Goal: Navigation & Orientation: Find specific page/section

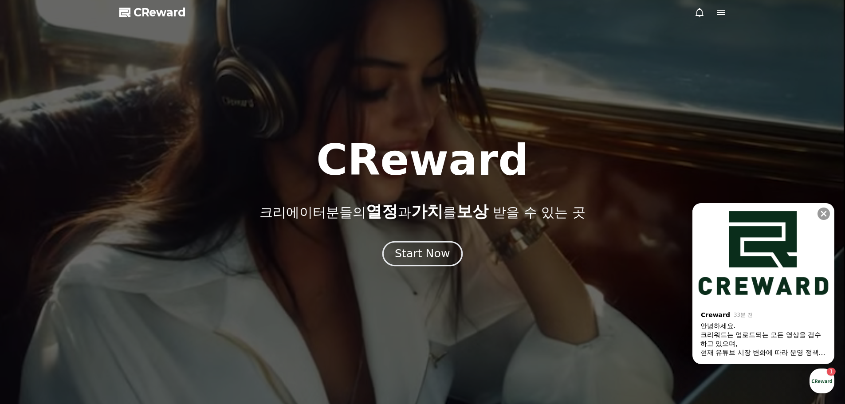
click at [424, 255] on div "Start Now" at bounding box center [422, 253] width 55 height 15
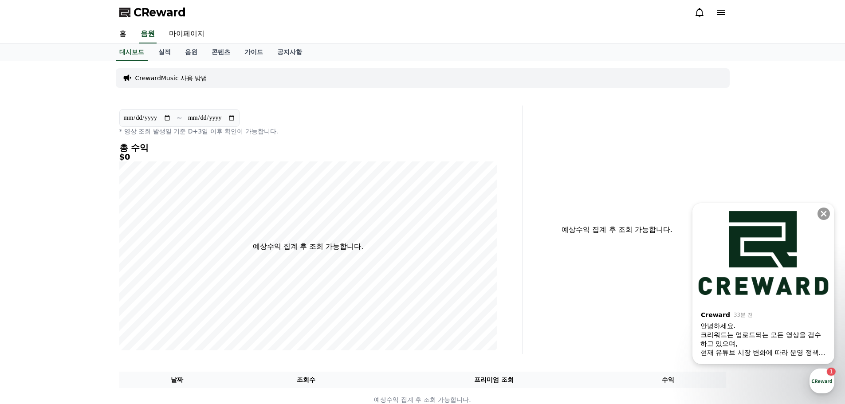
click at [782, 338] on div "크리워드는 업로드되는 모든 영상을 검수하고 있으며," at bounding box center [764, 340] width 126 height 18
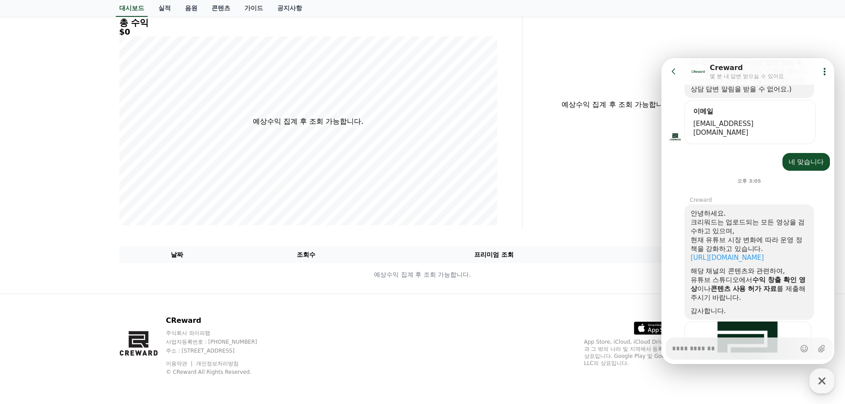
scroll to position [277, 0]
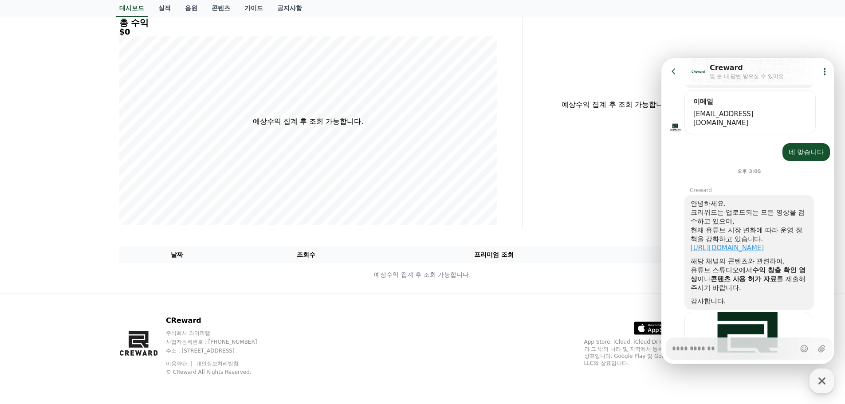
click at [748, 248] on link "[URL][DOMAIN_NAME]" at bounding box center [727, 248] width 73 height 8
type textarea "*"
drag, startPoint x: 670, startPoint y: 73, endPoint x: 1283, endPoint y: 269, distance: 643.3
click at [662, 58] on html "Go to previous page Chat Room Creward 몇 분 내 답변 받으실 수 있어요 Show userchat action d…" at bounding box center [748, 58] width 173 height 0
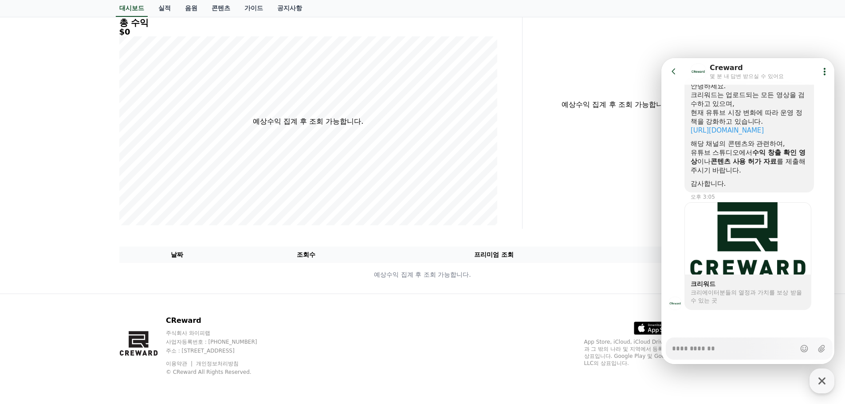
scroll to position [403, 0]
drag, startPoint x: 755, startPoint y: 154, endPoint x: 799, endPoint y: 162, distance: 45.2
click at [799, 162] on div "유튜브 스튜디오에서 수익 창출 확인 영상 이나 콘텐츠 사용 허가 자료 를 제출해주시기 바랍니다." at bounding box center [749, 161] width 117 height 27
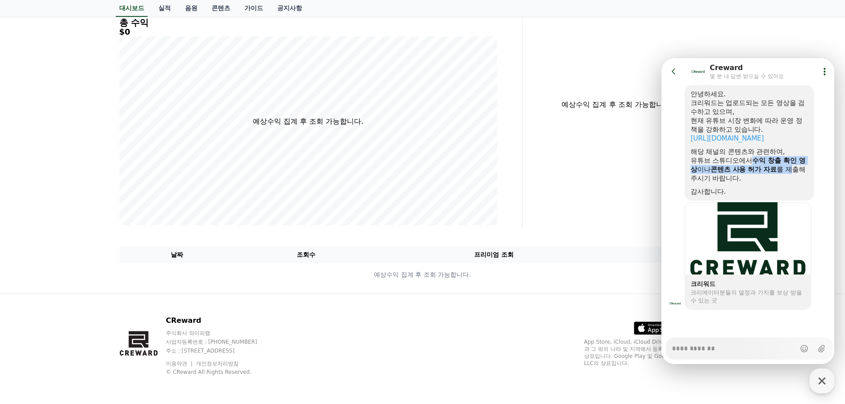
click at [750, 173] on b "콘텐츠 사용 허가 자료" at bounding box center [744, 169] width 66 height 8
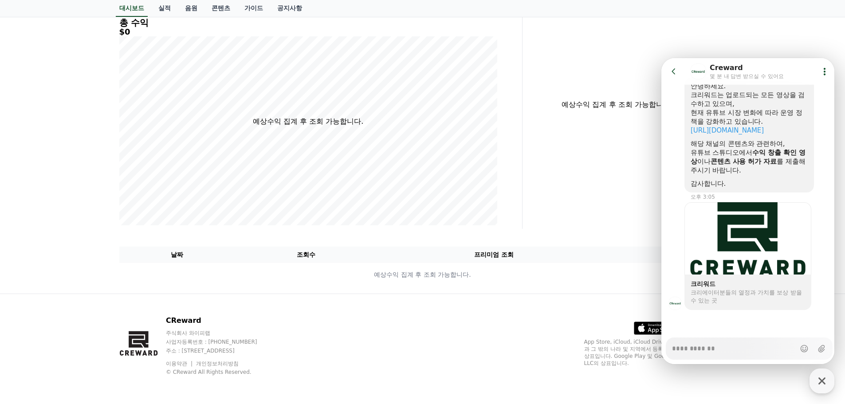
drag, startPoint x: 715, startPoint y: 171, endPoint x: 720, endPoint y: 168, distance: 6.2
click at [719, 169] on div "유튜브 스튜디오에서 수익 창출 확인 영상 이나 콘텐츠 사용 허가 자료 를 제출해주시기 바랍니다." at bounding box center [749, 161] width 117 height 27
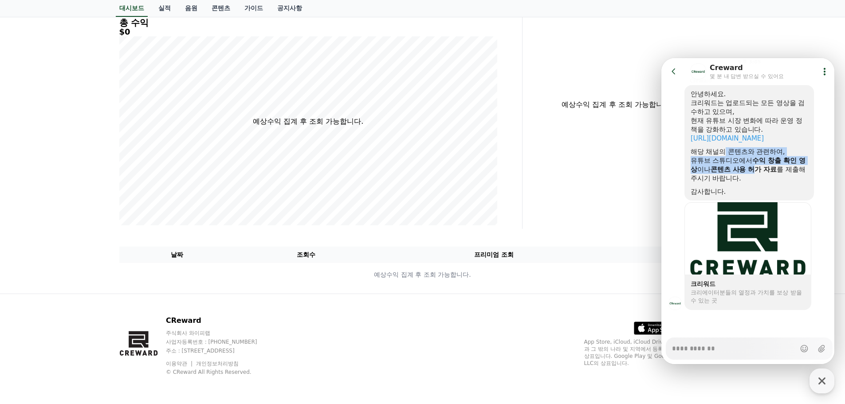
drag, startPoint x: 725, startPoint y: 153, endPoint x: 767, endPoint y: 172, distance: 45.3
click at [767, 172] on div "안녕하세요. 크리워드는 업로드되는 모든 영상을 검수하고 있으며, 현재 유튜브 시장 변화에 따라 운영 정책을 강화하고 있습니다. [URL][DO…" at bounding box center [749, 143] width 117 height 106
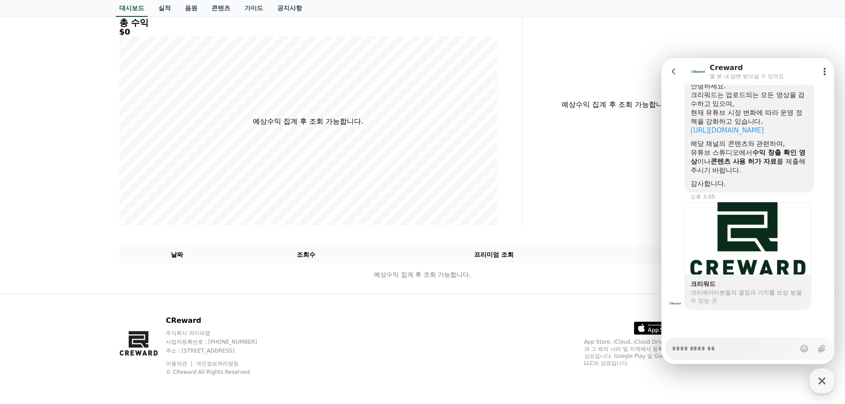
click at [776, 181] on div "안녕하세요. 크리워드는 업로드되는 모든 영상을 검수하고 있으며, 현재 유튜브 시장 변화에 따라 운영 정책을 강화하고 있습니다. [URL][DO…" at bounding box center [749, 135] width 117 height 106
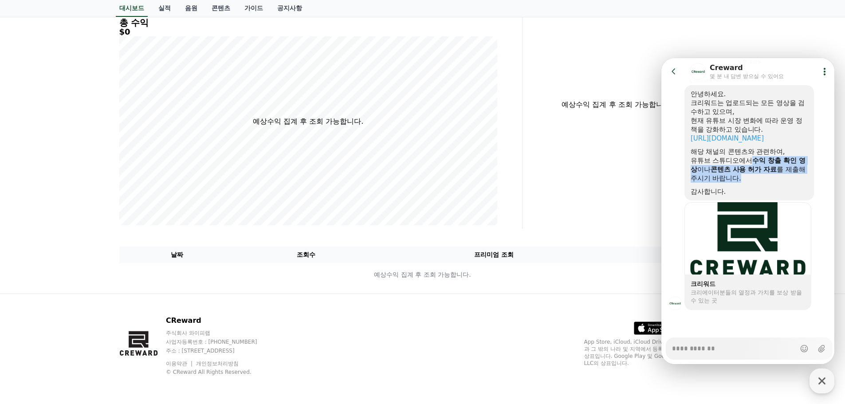
drag, startPoint x: 757, startPoint y: 165, endPoint x: 772, endPoint y: 175, distance: 18.1
click at [772, 175] on div "유튜브 스튜디오에서 수익 창출 확인 영상 이나 콘텐츠 사용 허가 자료 를 제출해주시기 바랍니다." at bounding box center [749, 169] width 117 height 27
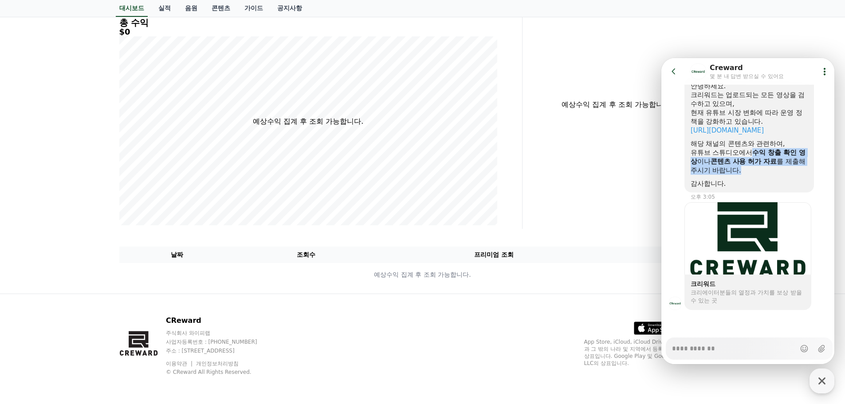
scroll to position [395, 0]
click at [774, 176] on div "안녕하세요. 크리워드는 업로드되는 모든 영상을 검수하고 있으며, 현재 유튜브 시장 변화에 따라 운영 정책을 강화하고 있습니다. [URL][DO…" at bounding box center [749, 135] width 117 height 106
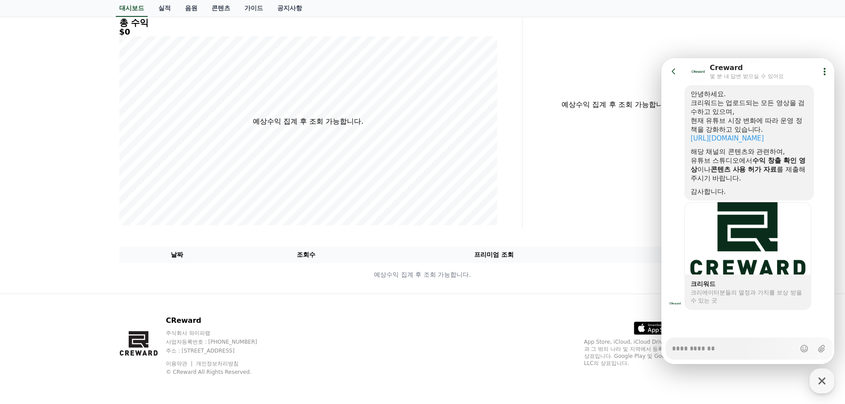
click at [673, 71] on icon at bounding box center [674, 71] width 4 height 6
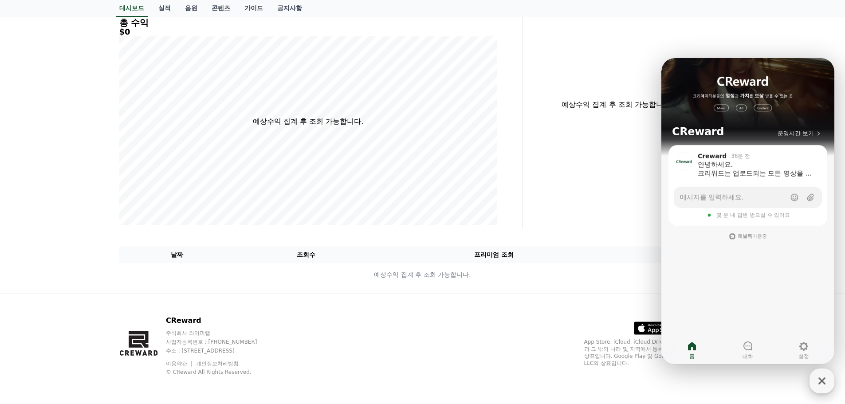
click at [821, 380] on icon "button" at bounding box center [822, 381] width 7 height 7
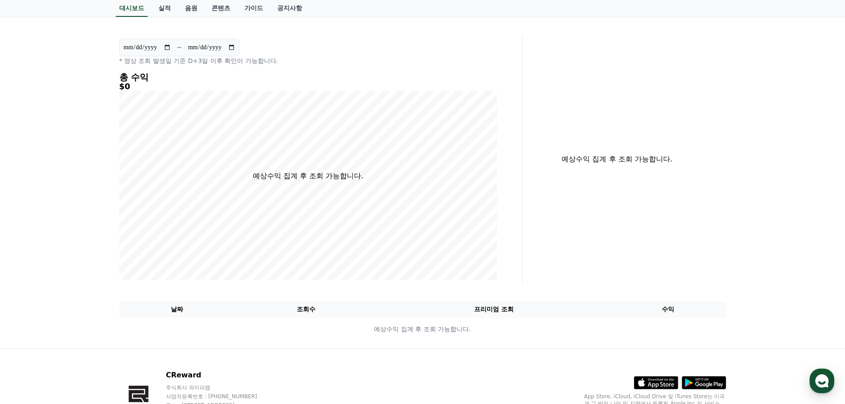
scroll to position [0, 0]
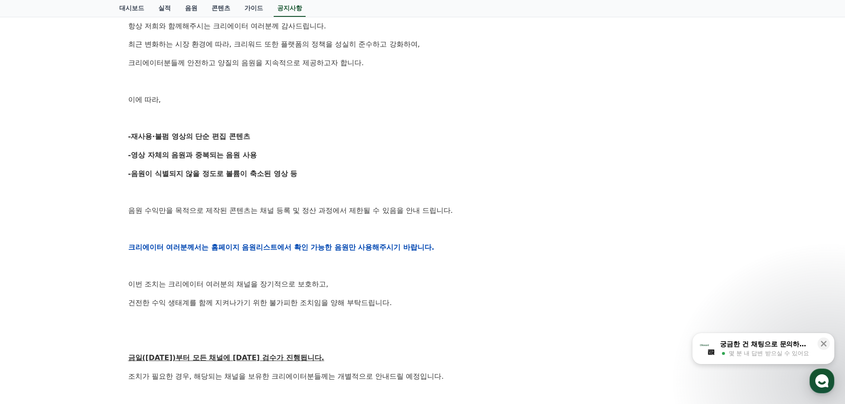
scroll to position [207, 0]
drag, startPoint x: 260, startPoint y: 159, endPoint x: 285, endPoint y: 160, distance: 24.4
click at [285, 160] on p "-영상 자체의 음원과 중복되는 음원 사용" at bounding box center [422, 155] width 589 height 12
click at [312, 163] on div "안녕하세요, 크리워드입니다. 항상 저희와 함께해주시는 크리에이터 여러분께 감사드립니다. 최근 변화하는 시장 환경에 따라, 크리워드 또한 플랫폼…" at bounding box center [422, 247] width 589 height 565
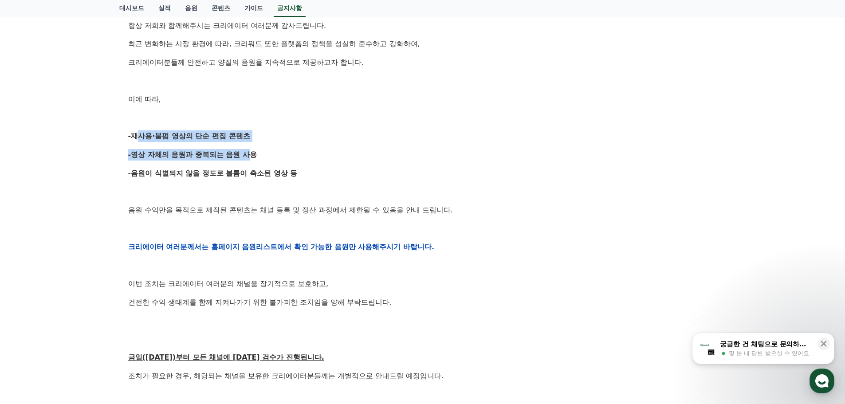
drag, startPoint x: 132, startPoint y: 137, endPoint x: 256, endPoint y: 146, distance: 124.1
click at [251, 145] on div "안녕하세요, 크리워드입니다. 항상 저희와 함께해주시는 크리에이터 여러분께 감사드립니다. 최근 변화하는 시장 환경에 따라, 크리워드 또한 플랫폼…" at bounding box center [422, 247] width 589 height 565
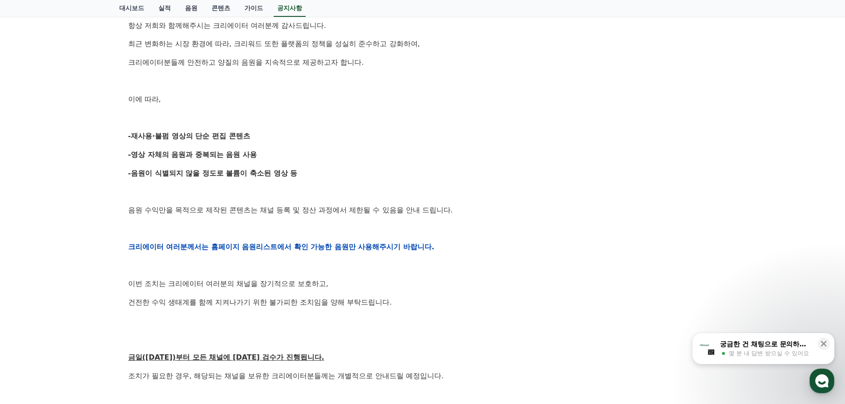
click at [262, 150] on p "-영상 자체의 음원과 중복되는 음원 사용" at bounding box center [422, 155] width 589 height 12
drag, startPoint x: 158, startPoint y: 138, endPoint x: 265, endPoint y: 142, distance: 107.0
click at [263, 142] on div "안녕하세요, 크리워드입니다. 항상 저희와 함께해주시는 크리에이터 여러분께 감사드립니다. 최근 변화하는 시장 환경에 따라, 크리워드 또한 플랫폼…" at bounding box center [422, 247] width 589 height 565
click at [337, 149] on p "-영상 자체의 음원과 중복되는 음원 사용" at bounding box center [422, 155] width 589 height 12
drag, startPoint x: 133, startPoint y: 138, endPoint x: 170, endPoint y: 138, distance: 37.3
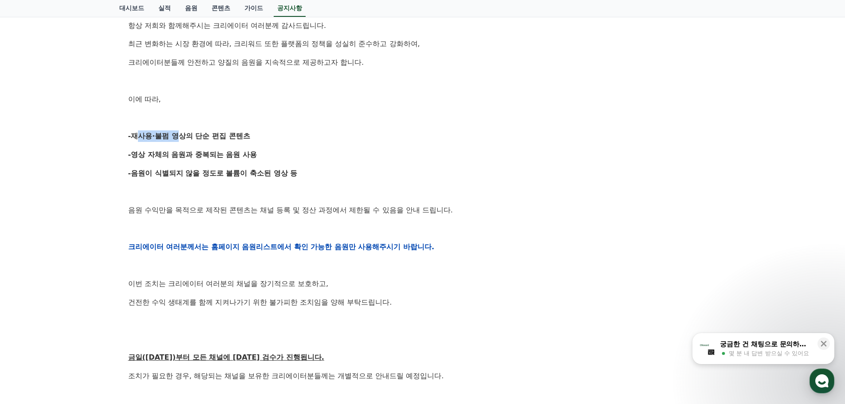
click at [170, 138] on strong "-재사용·불펌 영상의 단순 편집 콘텐츠" at bounding box center [189, 136] width 122 height 8
click at [225, 153] on strong "-영상 자체의 음원과 중복되는 음원 사용" at bounding box center [192, 154] width 129 height 8
drag, startPoint x: 159, startPoint y: 175, endPoint x: 348, endPoint y: 180, distance: 188.6
click at [302, 168] on p "-음원이 식별되지 않을 정도로 볼륨이 축소된 영상 등" at bounding box center [422, 174] width 589 height 12
click at [385, 184] on div "안녕하세요, 크리워드입니다. 항상 저희와 함께해주시는 크리에이터 여러분께 감사드립니다. 최근 변화하는 시장 환경에 따라, 크리워드 또한 플랫폼…" at bounding box center [422, 247] width 589 height 565
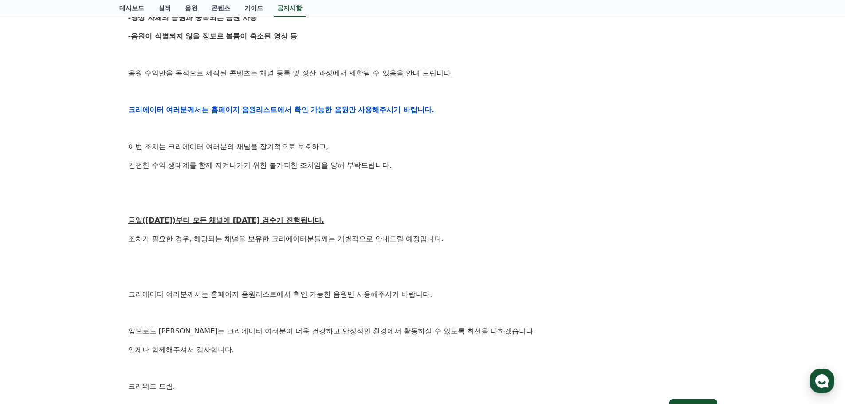
scroll to position [355, 0]
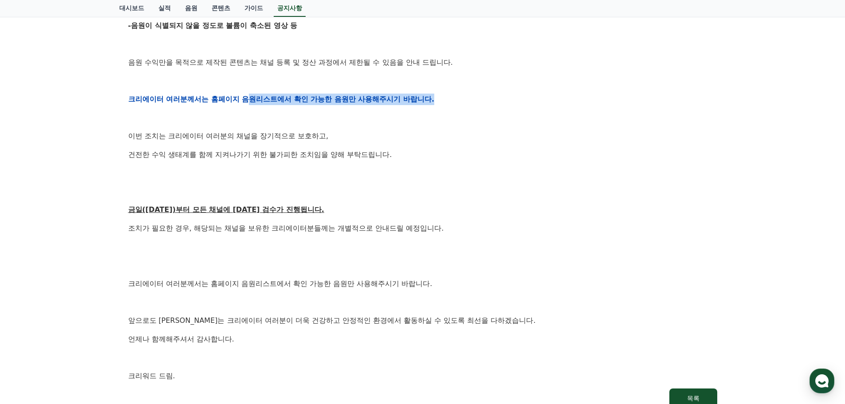
drag, startPoint x: 248, startPoint y: 98, endPoint x: 447, endPoint y: 99, distance: 199.2
click at [445, 99] on p "크리에이터 여러분께서는 홈페이지 음원리스트에서 확인 가능한 음원만 사용해주시기 바랍니다." at bounding box center [422, 100] width 589 height 12
click at [468, 154] on p "건전한 수익 생태계를 함께 지켜나가기 위한 불가피한 조치임을 양해 부탁드립니다." at bounding box center [422, 155] width 589 height 12
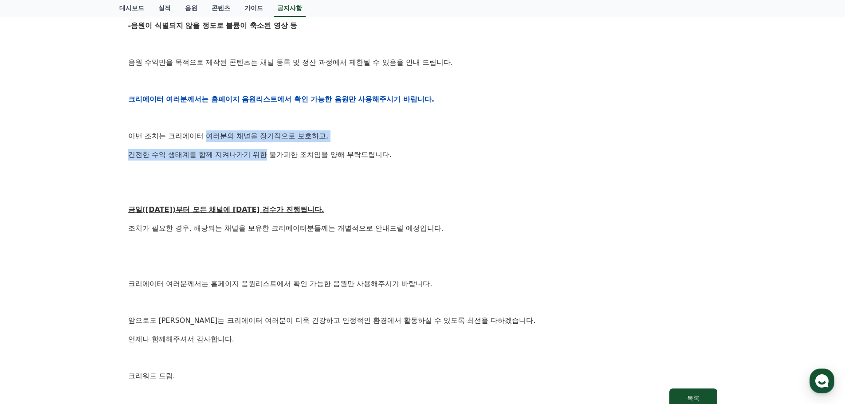
drag, startPoint x: 249, startPoint y: 140, endPoint x: 507, endPoint y: 154, distance: 258.1
click at [324, 145] on div "안녕하세요, 크리워드입니다. 항상 저희와 함께해주시는 크리에이터 여러분께 감사드립니다. 최근 변화하는 시장 환경에 따라, 크리워드 또한 플랫폼…" at bounding box center [422, 99] width 589 height 565
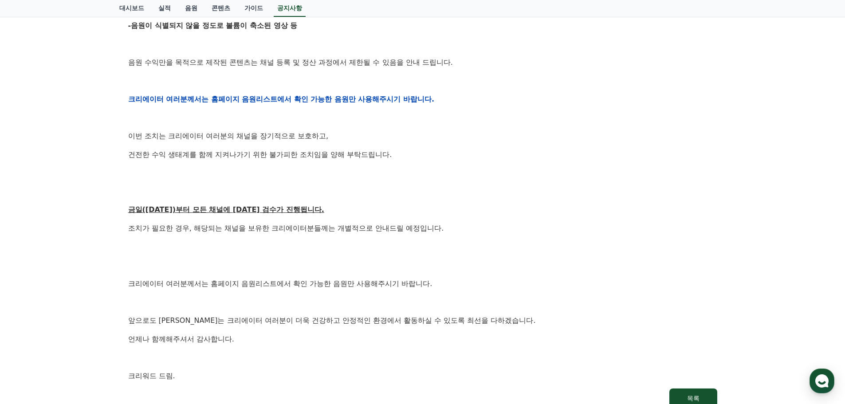
click at [518, 154] on p "건전한 수익 생태계를 함께 지켜나가기 위한 불가피한 조치임을 양해 부탁드립니다." at bounding box center [422, 155] width 589 height 12
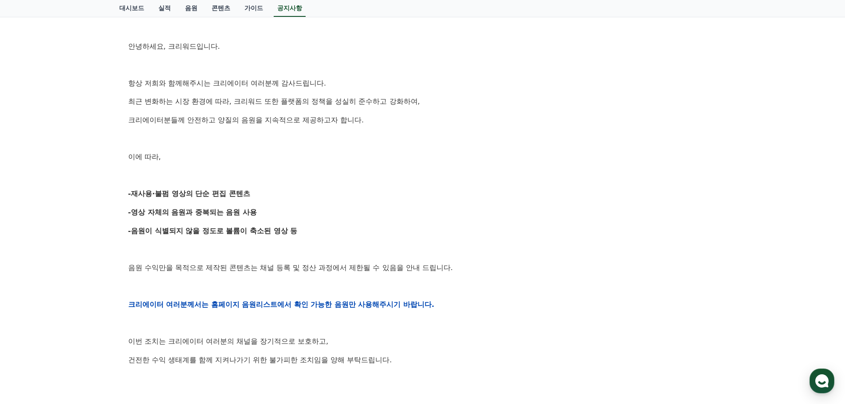
scroll to position [30, 0]
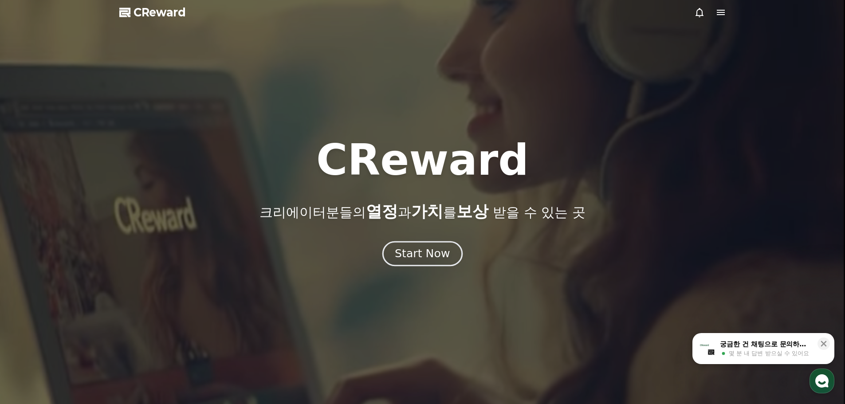
click at [428, 256] on div "Start Now" at bounding box center [422, 253] width 55 height 15
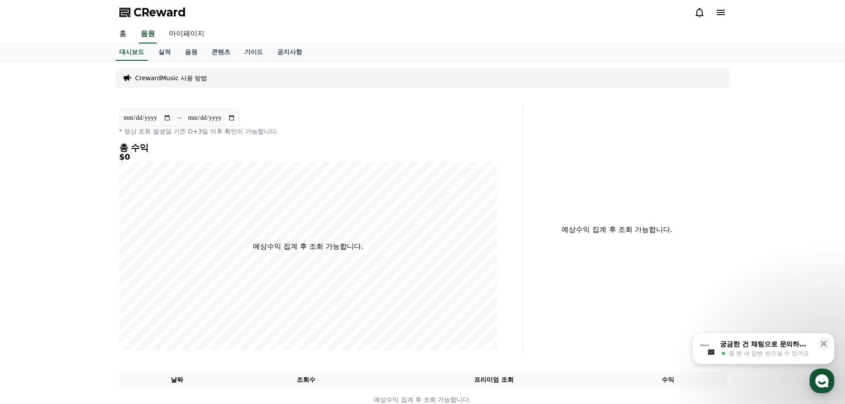
click at [185, 32] on link "마이페이지" at bounding box center [187, 34] width 50 height 19
select select "**********"
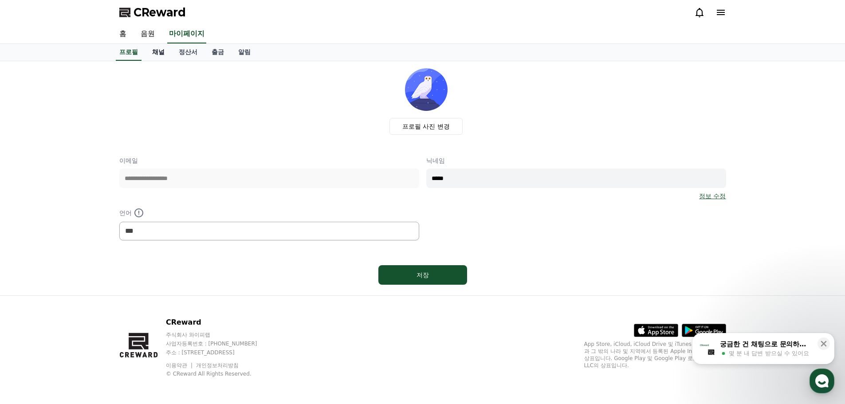
click at [159, 57] on link "채널" at bounding box center [158, 52] width 27 height 17
